Goal: Information Seeking & Learning: Learn about a topic

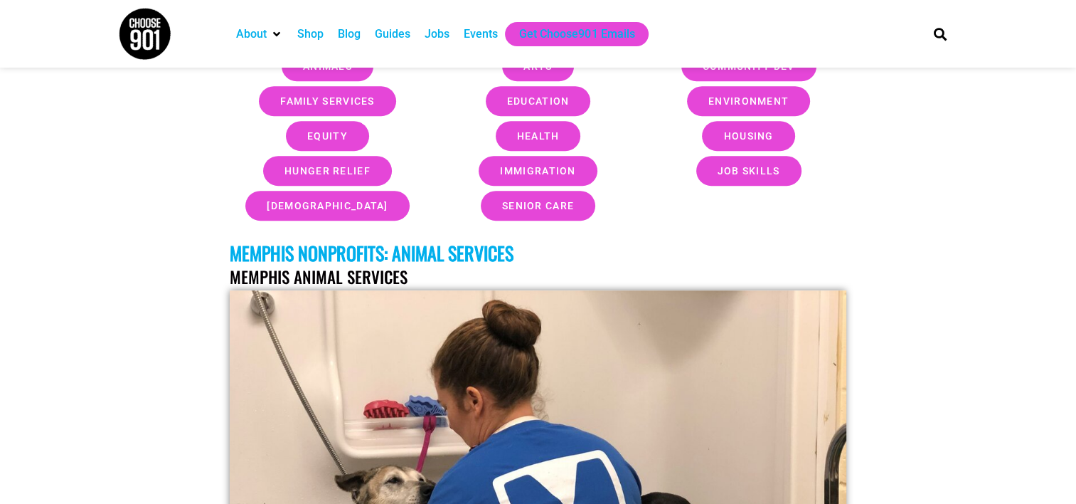
scroll to position [711, 0]
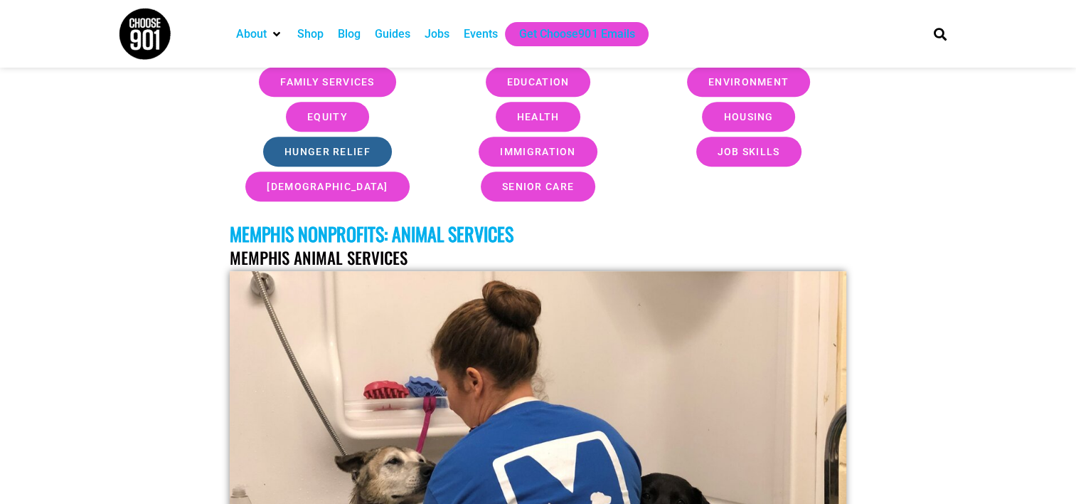
click at [345, 159] on link "Hunger Relief" at bounding box center [327, 152] width 129 height 30
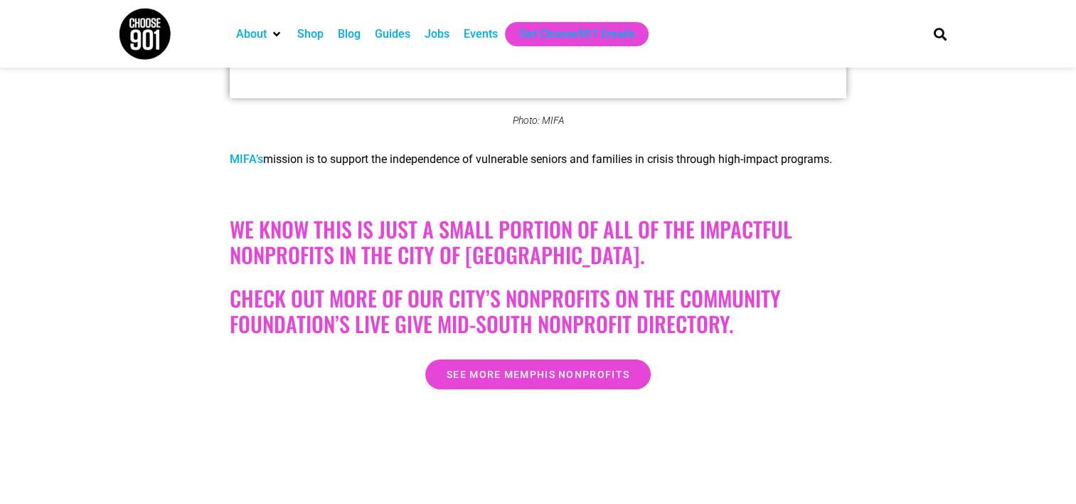
scroll to position [31928, 0]
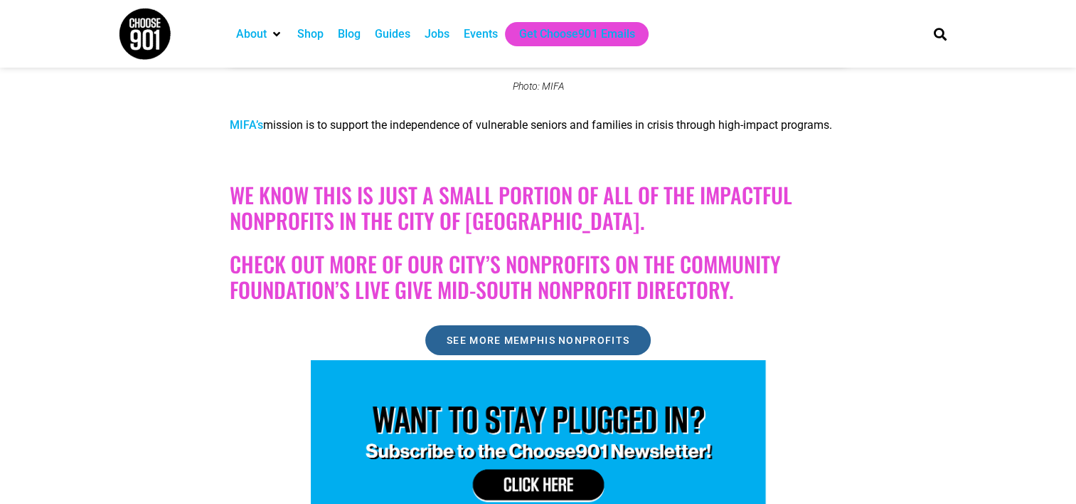
click at [585, 335] on span "See More Memphis Nonprofits" at bounding box center [538, 340] width 183 height 10
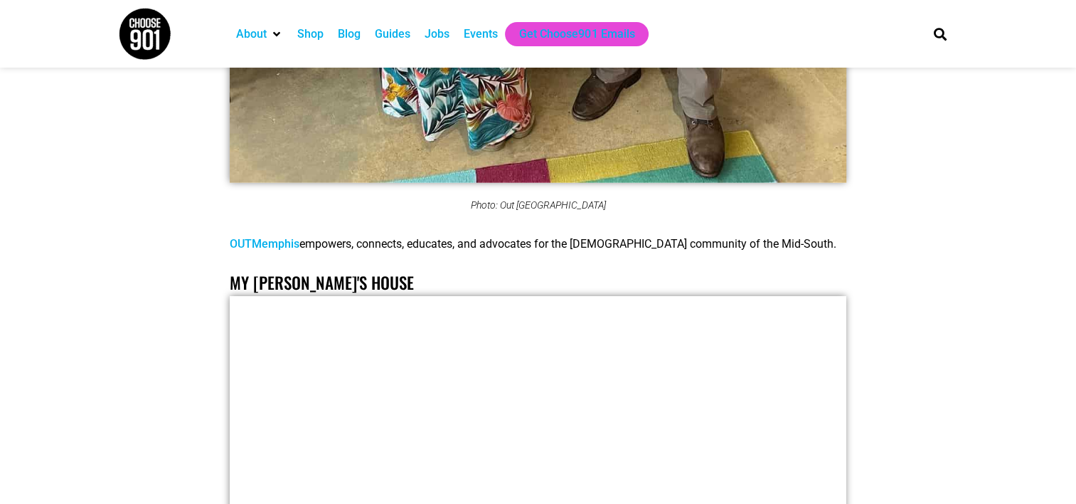
scroll to position [30648, 0]
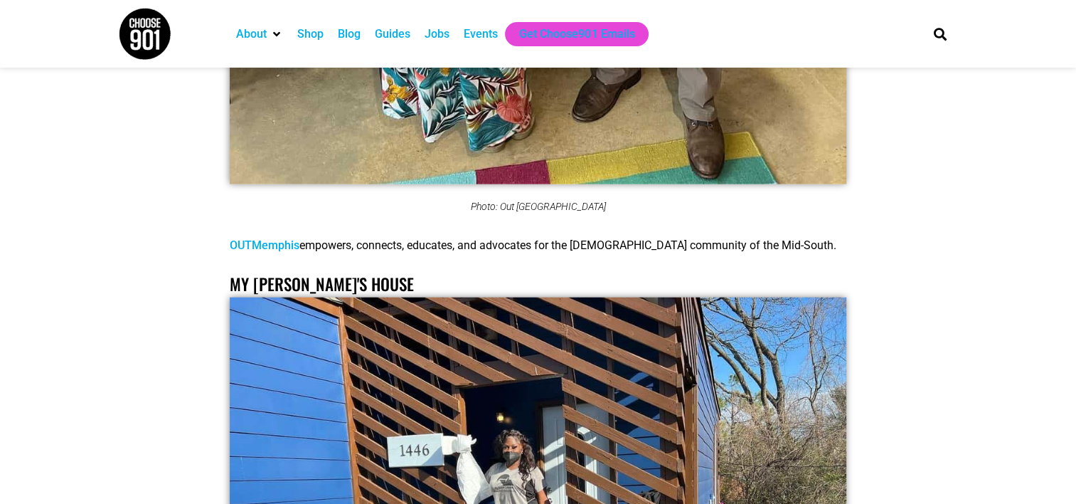
click at [475, 33] on div "Events" at bounding box center [481, 34] width 34 height 17
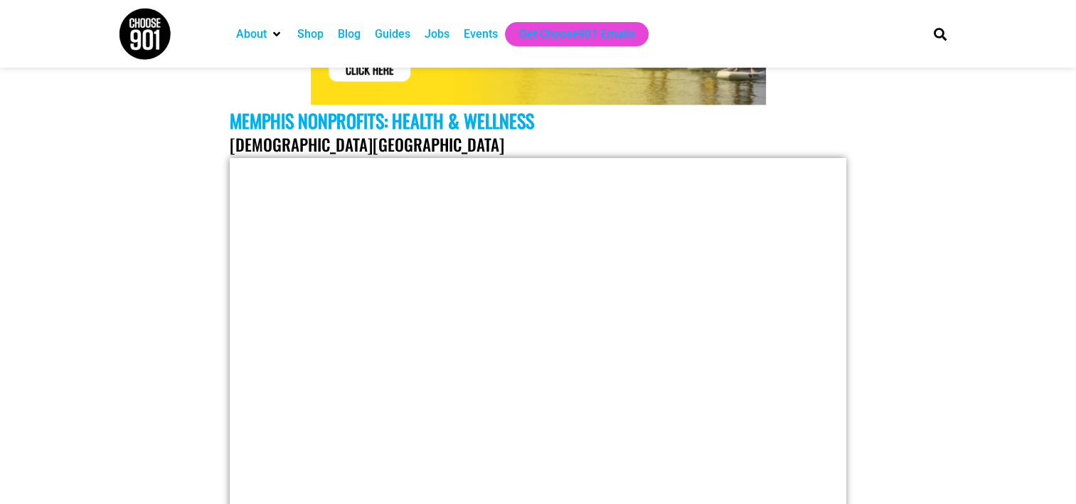
scroll to position [7314, 0]
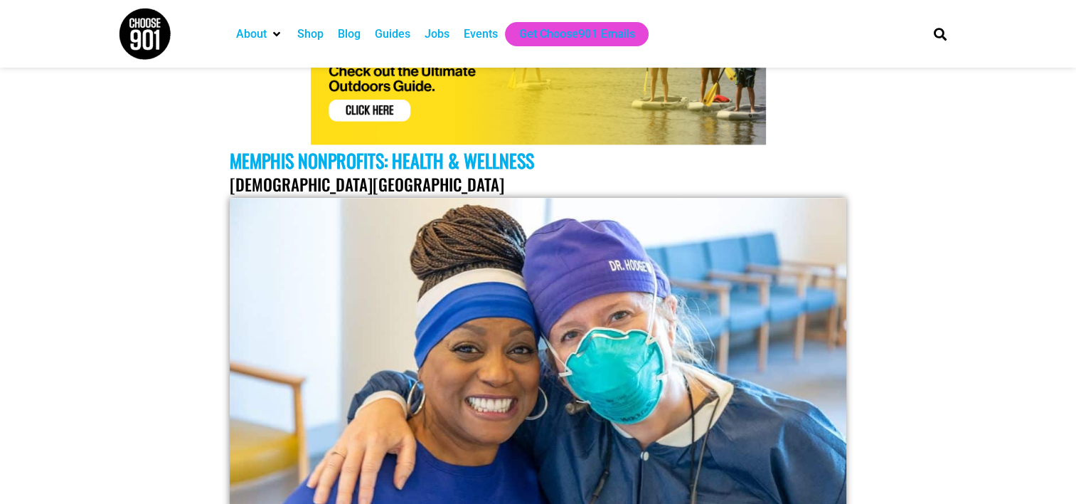
click at [282, 172] on link "Church Health Center" at bounding box center [367, 184] width 275 height 24
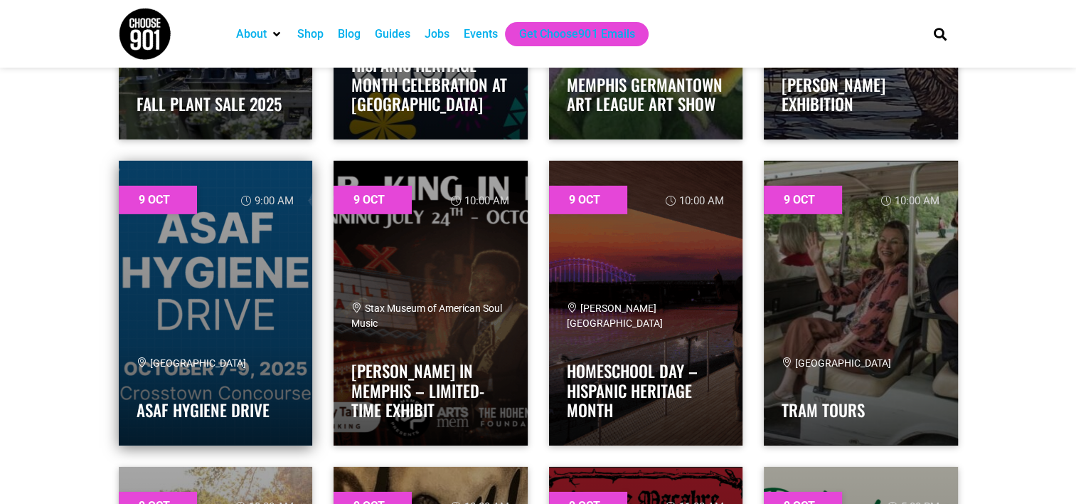
scroll to position [4411, 0]
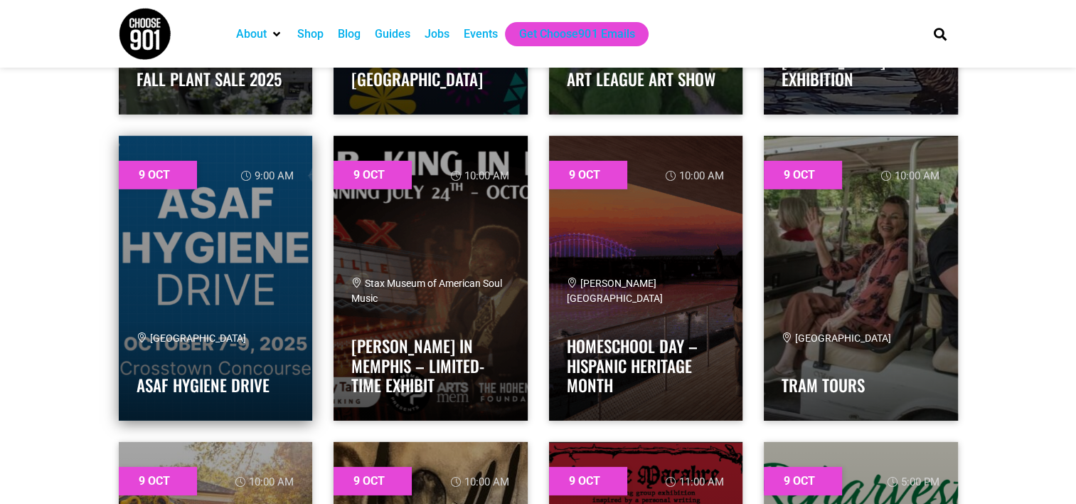
click at [218, 287] on link at bounding box center [216, 278] width 194 height 285
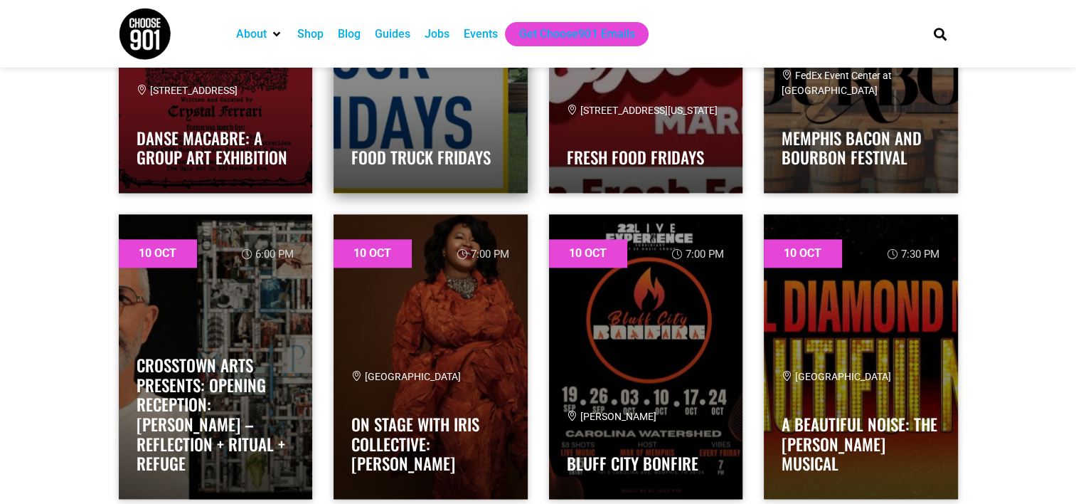
scroll to position [7114, 0]
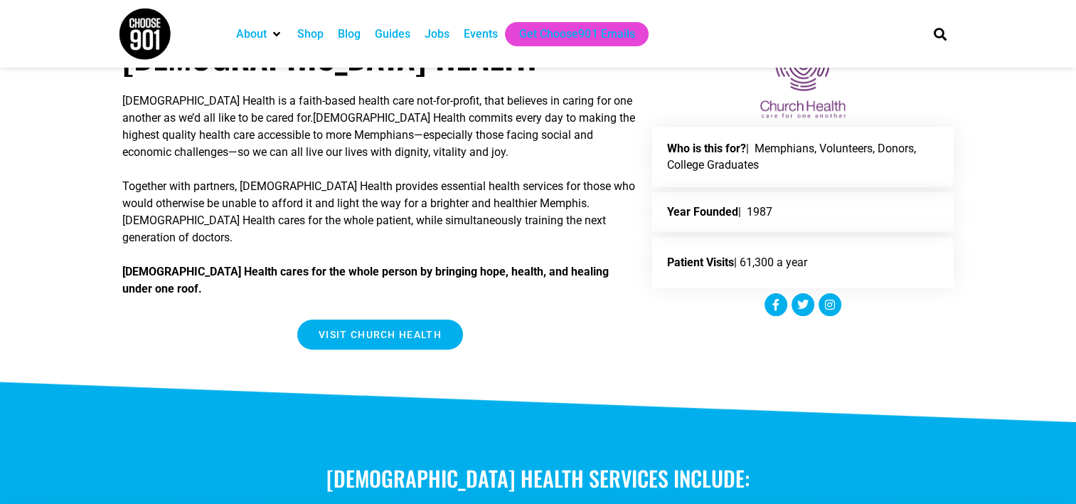
scroll to position [356, 0]
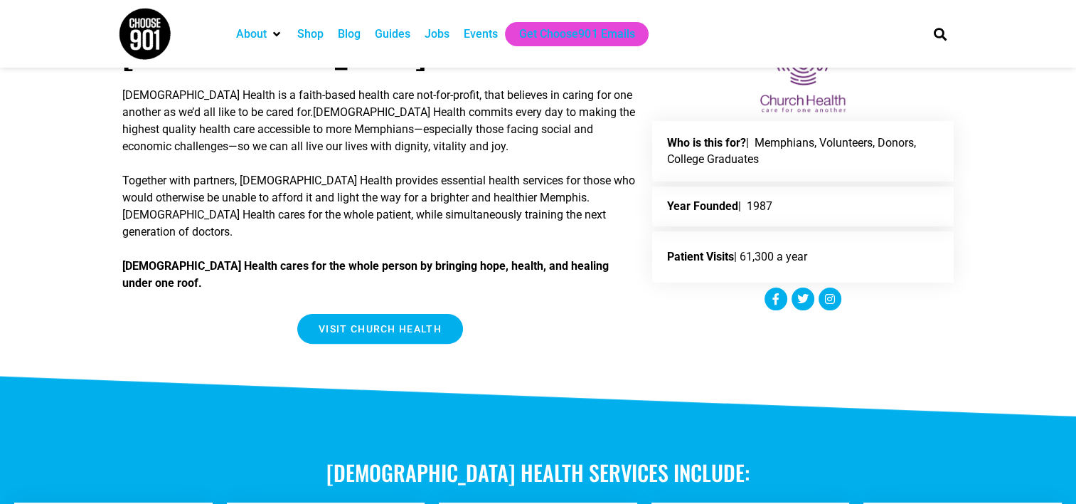
click at [396, 324] on span "VISIT Church Health" at bounding box center [380, 329] width 123 height 10
